Goal: Download file/media

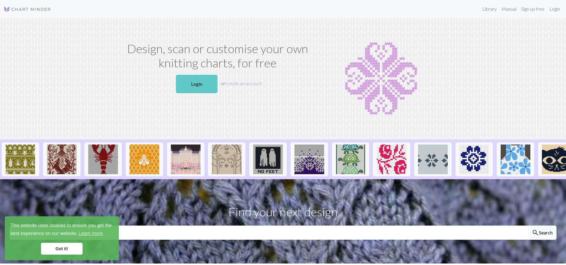
click at [213, 83] on link "Login" at bounding box center [197, 84] width 42 height 18
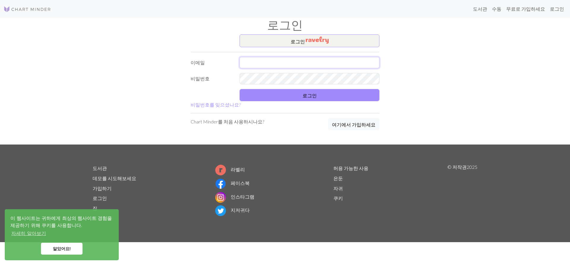
click at [299, 66] on input "text" at bounding box center [310, 62] width 140 height 11
type input "jeemas@naver.com"
click at [295, 94] on button "로그인" at bounding box center [310, 95] width 140 height 12
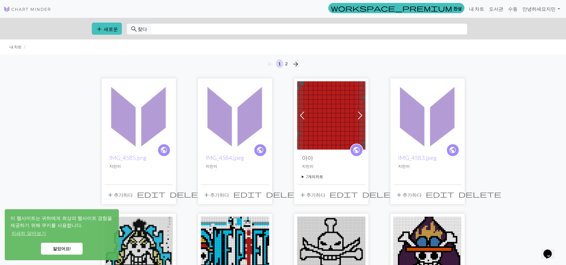
click at [136, 119] on img at bounding box center [139, 115] width 68 height 68
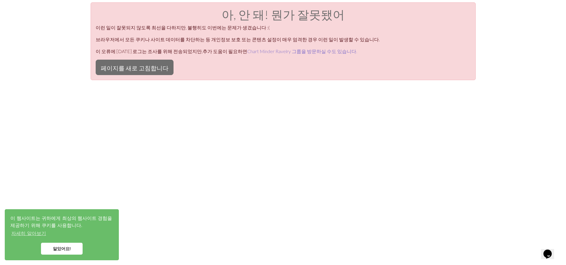
click at [254, 50] on font "Chart Minder Ravelry 그룹을 방문하실 수도 있습니다." at bounding box center [302, 51] width 110 height 6
click at [73, 247] on link "알았어요!" at bounding box center [62, 249] width 42 height 12
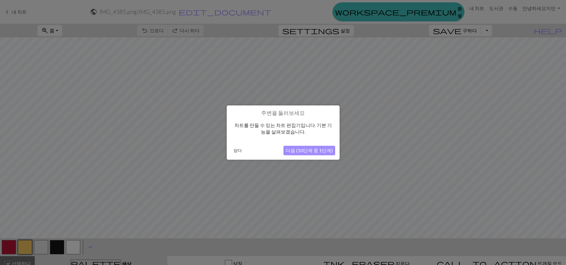
click at [238, 148] on font "닫다" at bounding box center [238, 150] width 8 height 5
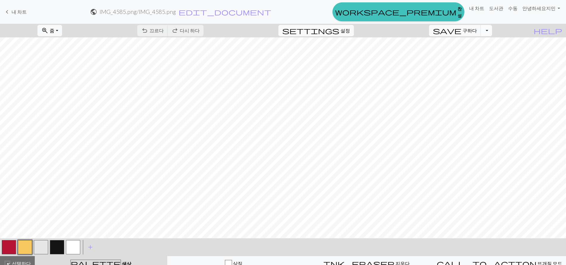
click at [492, 30] on button "드롭다운 토글" at bounding box center [486, 30] width 11 height 11
click at [367, 53] on font "다운로드" at bounding box center [357, 53] width 19 height 6
click at [556, 28] on span "help" at bounding box center [548, 30] width 29 height 8
click at [271, 12] on span "edit_document" at bounding box center [225, 12] width 93 height 8
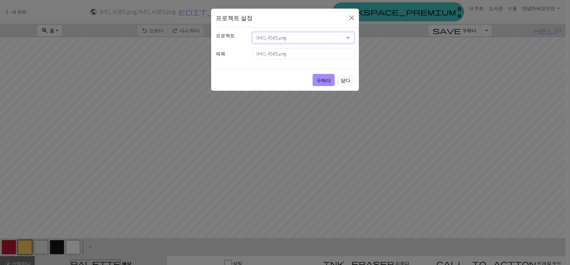
click at [341, 37] on select "IMG_4585.png IMG_4584.jpeg 아아 IMG_4583.jpeg a.png 1672741720767768.jpeg LFxKwyP…" at bounding box center [304, 37] width 102 height 11
click at [411, 34] on div "프로젝트 설정 프로젝트 IMG_4585.png IMG_4584.jpeg 아아 IMG_4583.jpeg a.png 1672741720767768…" at bounding box center [285, 132] width 570 height 265
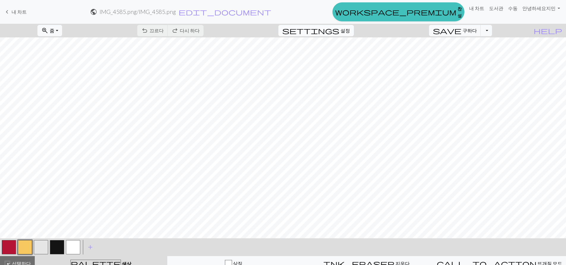
drag, startPoint x: 331, startPoint y: 28, endPoint x: 354, endPoint y: 32, distance: 23.5
click at [338, 29] on div "zoom_in 줌 줌 모두에 적합 너비에 맞게 높이에 맞게 50% 100% 150% 200% undo 끄르다 끄르다 redo 다시 하다 다시 …" at bounding box center [265, 31] width 530 height 14
click at [350, 32] on font "설정" at bounding box center [345, 31] width 10 height 6
select select "flat"
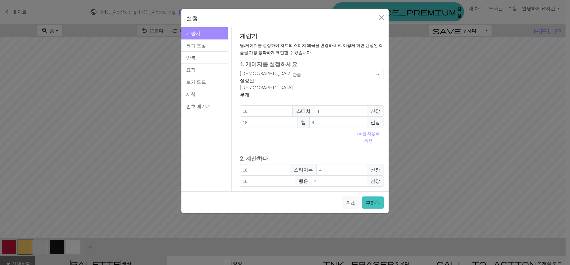
click at [201, 114] on div "계량기 크기 조정 반복 요점 보기 모드 서식 번호 매기기" at bounding box center [205, 109] width 54 height 164
click at [204, 110] on button "번호 매기기" at bounding box center [205, 106] width 46 height 12
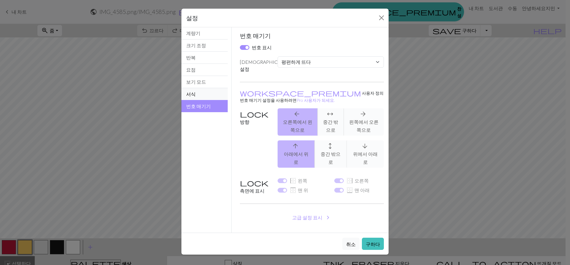
click at [212, 94] on button "서식" at bounding box center [205, 94] width 46 height 12
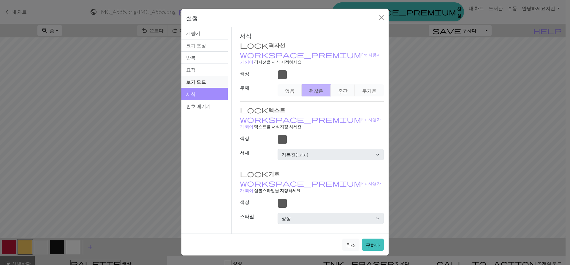
click at [216, 80] on button "보기 모드" at bounding box center [205, 82] width 46 height 12
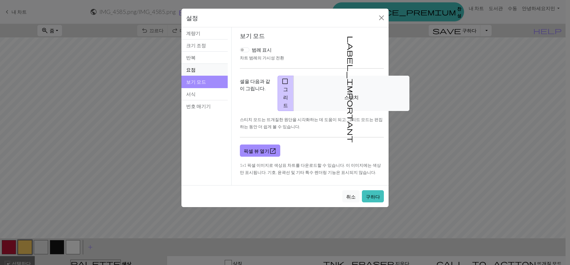
click at [216, 71] on button "요점" at bounding box center [205, 70] width 46 height 12
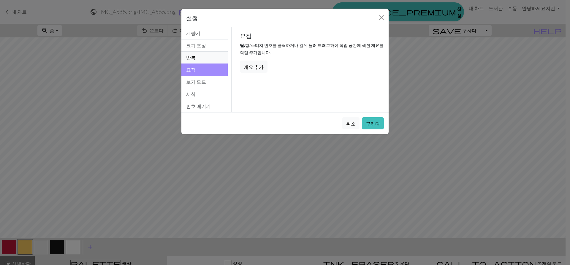
click at [209, 54] on button "반복" at bounding box center [205, 58] width 46 height 12
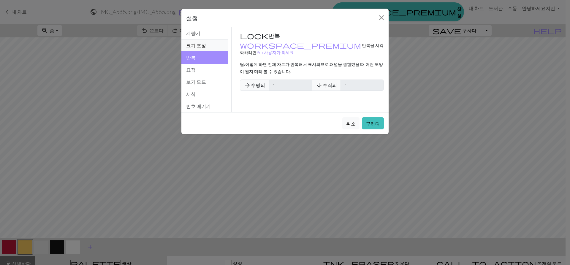
click at [209, 41] on button "크기 조정" at bounding box center [205, 46] width 46 height 12
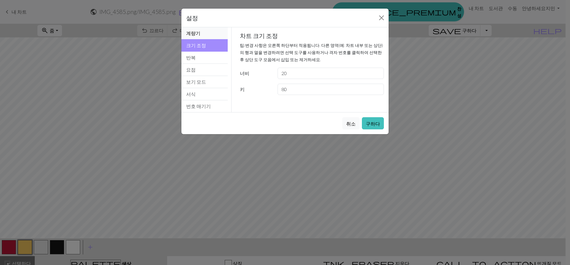
click at [216, 36] on button "계량기" at bounding box center [205, 33] width 46 height 12
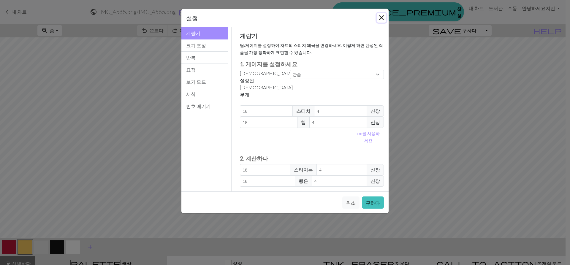
click at [382, 16] on button "닫다" at bounding box center [382, 18] width 10 height 10
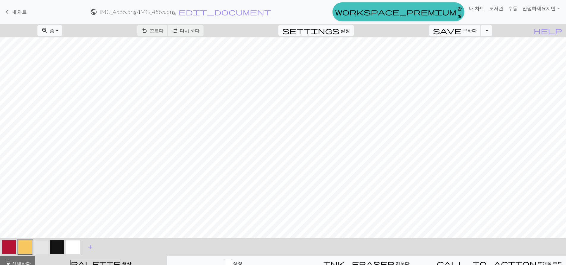
click at [492, 31] on button "드롭다운 토글" at bounding box center [486, 30] width 11 height 11
click at [480, 51] on button "save_alt 다운로드" at bounding box center [414, 53] width 156 height 10
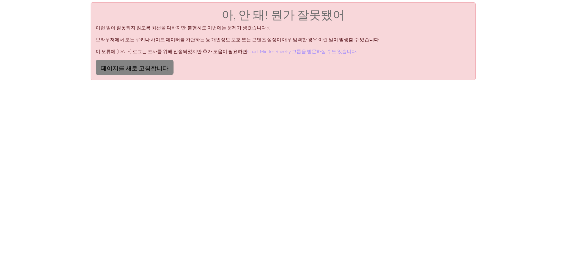
click at [147, 67] on font "페이지를 새로 고침합니다" at bounding box center [135, 67] width 68 height 7
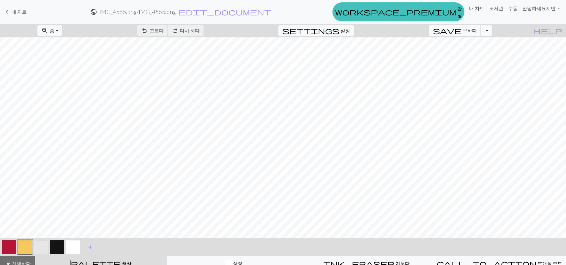
click at [492, 30] on button "드롭다운 토글" at bounding box center [486, 30] width 11 height 11
click at [367, 54] on font "다운로드" at bounding box center [357, 53] width 19 height 6
click at [492, 34] on button "드롭다운 토글" at bounding box center [486, 30] width 11 height 11
click at [238, 6] on div "keyboard_arrow_left 내 차트 public IMG_4585.png / IMG_4585.png edit_document 설정 편집…" at bounding box center [283, 11] width 566 height 19
click at [5, 12] on span "keyboard_arrow_left" at bounding box center [7, 12] width 7 height 8
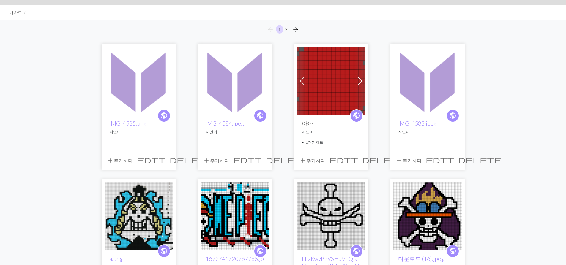
scroll to position [69, 0]
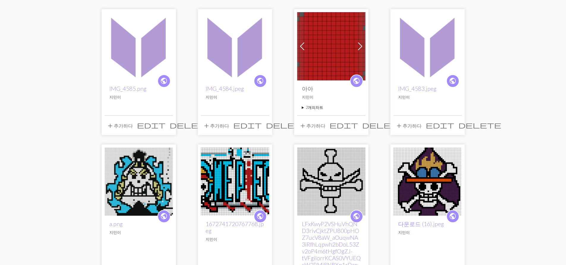
click at [318, 59] on img at bounding box center [331, 46] width 68 height 68
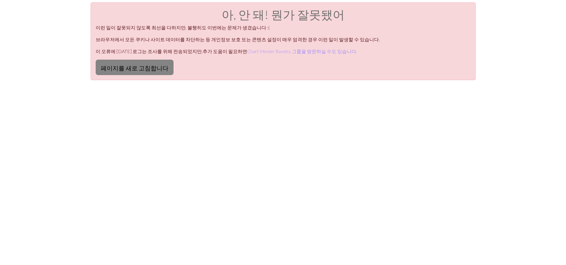
click at [143, 70] on font "페이지를 새로 고침합니다" at bounding box center [135, 67] width 68 height 7
click at [119, 74] on button "페이지를 새로 고침합니다" at bounding box center [135, 67] width 78 height 15
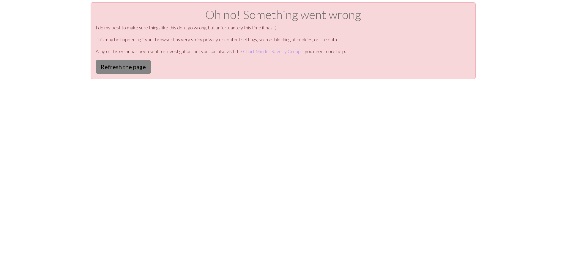
drag, startPoint x: 0, startPoint y: 0, endPoint x: 119, endPoint y: 74, distance: 140.1
click at [119, 74] on button "Refresh the page" at bounding box center [123, 67] width 55 height 14
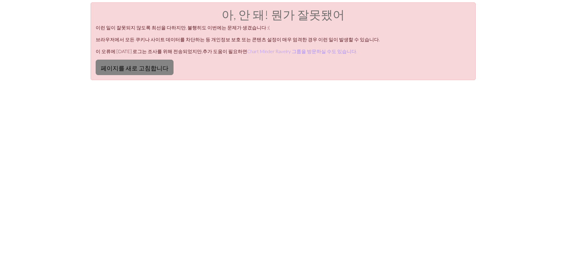
drag, startPoint x: 0, startPoint y: 0, endPoint x: 119, endPoint y: 74, distance: 140.1
click at [119, 74] on button "페이지를 새로 고침합니다" at bounding box center [135, 67] width 78 height 15
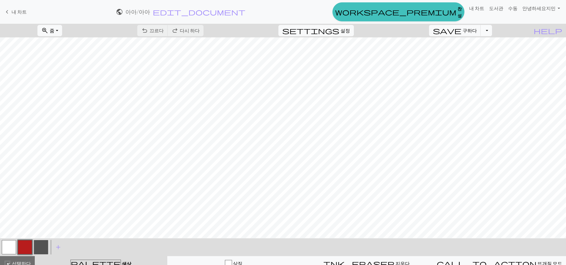
click at [492, 28] on button "드롭다운 토글" at bounding box center [486, 30] width 11 height 11
click at [367, 55] on font "다운로드" at bounding box center [357, 53] width 19 height 6
click at [496, 32] on div "save 구하다 구하다 드롭다운 토글 file_copy Save a copy save_alt Download" at bounding box center [461, 31] width 72 height 14
click at [492, 34] on button "드롭다운 토글" at bounding box center [486, 30] width 11 height 11
click at [367, 56] on font "다운로드" at bounding box center [357, 53] width 19 height 6
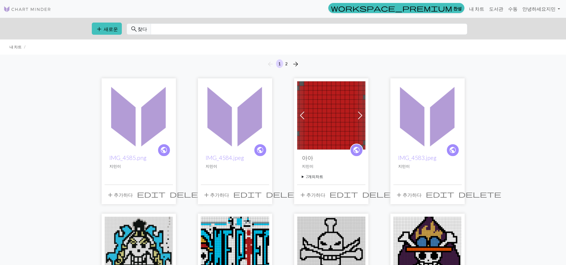
click at [435, 114] on img at bounding box center [427, 115] width 68 height 68
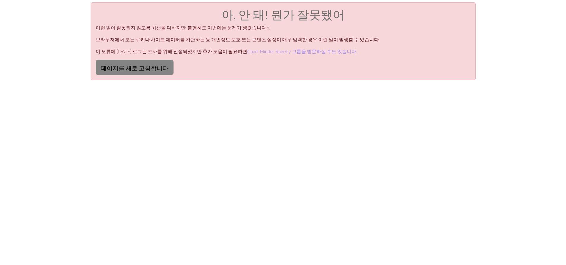
click at [149, 70] on font "페이지를 새로 고침합니다" at bounding box center [135, 67] width 68 height 7
click at [145, 70] on font "페이지를 새로 고침합니다" at bounding box center [135, 67] width 68 height 7
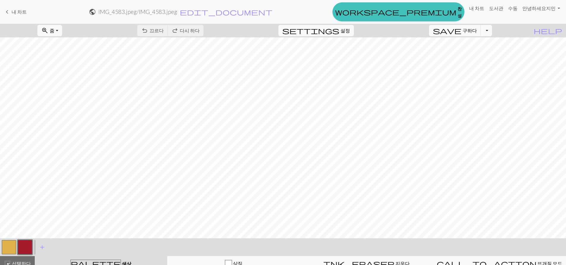
click at [85, 37] on div "zoom_in 줌 줌 모두에 적합 너비에 맞게 높이에 맞게 50% 100% 150% 200% undo 끄르다 끄르다 redo 다시 하다 다시 …" at bounding box center [265, 31] width 530 height 14
click at [62, 34] on button "zoom_in 줌 줌" at bounding box center [49, 30] width 24 height 11
click at [83, 46] on button "모두에 적합" at bounding box center [61, 44] width 47 height 10
click at [61, 29] on button "zoom_in 줌 줌" at bounding box center [49, 30] width 24 height 11
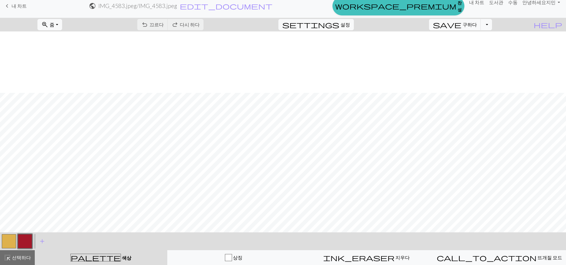
scroll to position [62, 0]
click at [492, 22] on button "드롭다운 토글" at bounding box center [486, 24] width 11 height 11
click at [367, 49] on font "다운로드" at bounding box center [357, 47] width 19 height 6
click at [492, 29] on button "드롭다운 토글" at bounding box center [486, 24] width 11 height 11
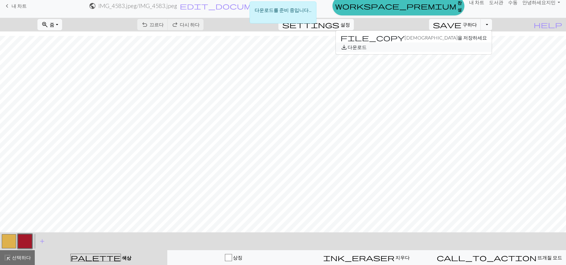
click at [367, 47] on font "다운로드" at bounding box center [357, 47] width 19 height 6
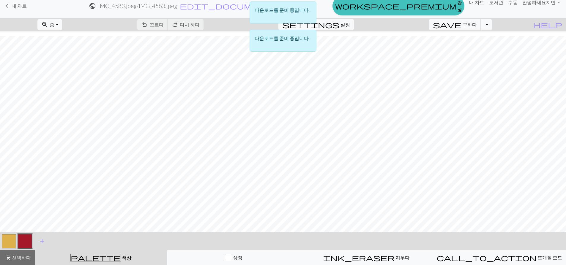
click at [493, 24] on div "다운로드를 준비 중입니다... 다운로드를 준비 중입니다..." at bounding box center [283, 28] width 566 height 56
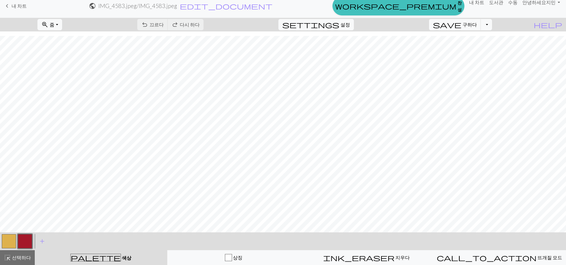
click at [7, 5] on span "keyboard_arrow_left" at bounding box center [7, 6] width 7 height 8
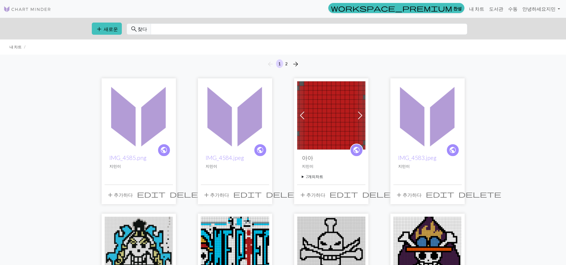
click at [352, 120] on img at bounding box center [331, 115] width 68 height 68
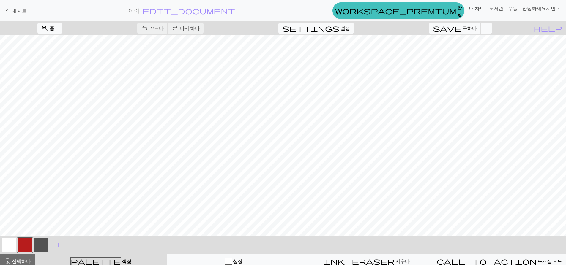
click at [497, 30] on div "keyboard_arrow_left 내 차트 아아 edit_document 설정 편집 workspace_premium 찬성 내 차트 도서관 수…" at bounding box center [283, 132] width 566 height 265
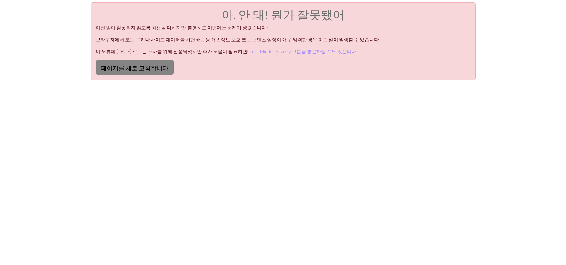
click at [118, 66] on font "페이지를 새로 고침합니다" at bounding box center [135, 67] width 68 height 7
drag, startPoint x: 0, startPoint y: 0, endPoint x: 118, endPoint y: 66, distance: 135.0
click at [118, 66] on font "페이지를 새로 고침합니다" at bounding box center [135, 67] width 68 height 7
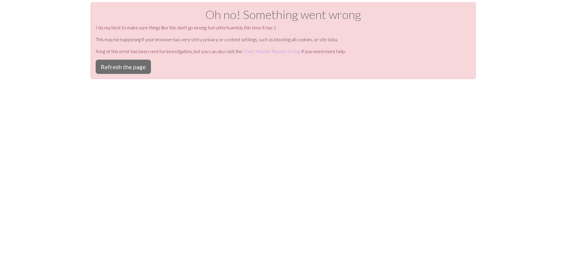
click at [118, 66] on button "Refresh the page" at bounding box center [123, 67] width 55 height 14
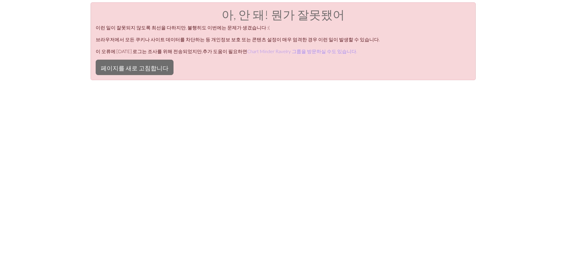
click at [118, 66] on font "페이지를 새로 고침합니다" at bounding box center [135, 67] width 68 height 7
click at [132, 66] on font "페이지를 새로 고침합니다" at bounding box center [135, 67] width 68 height 7
click at [129, 66] on font "페이지를 새로 고침합니다" at bounding box center [135, 67] width 68 height 7
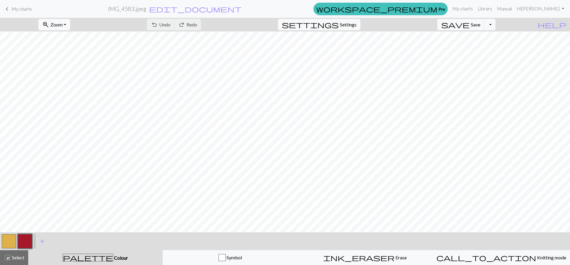
click at [13, 9] on span "My charts" at bounding box center [22, 9] width 20 height 6
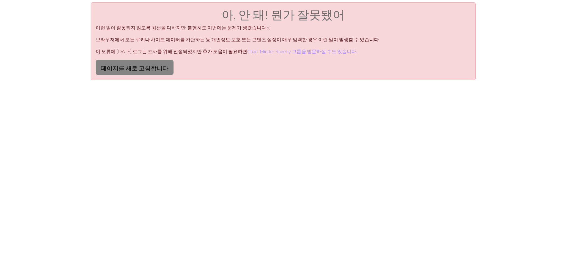
click at [134, 72] on button "페이지를 새로 고침합니다" at bounding box center [135, 67] width 78 height 15
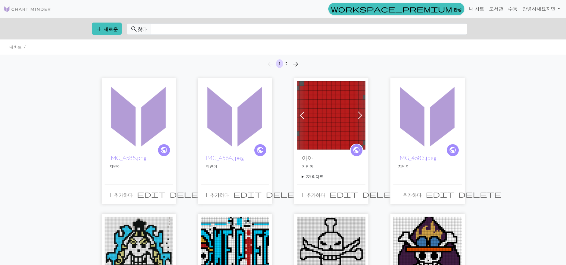
click at [320, 131] on img at bounding box center [331, 115] width 68 height 68
